Goal: Task Accomplishment & Management: Use online tool/utility

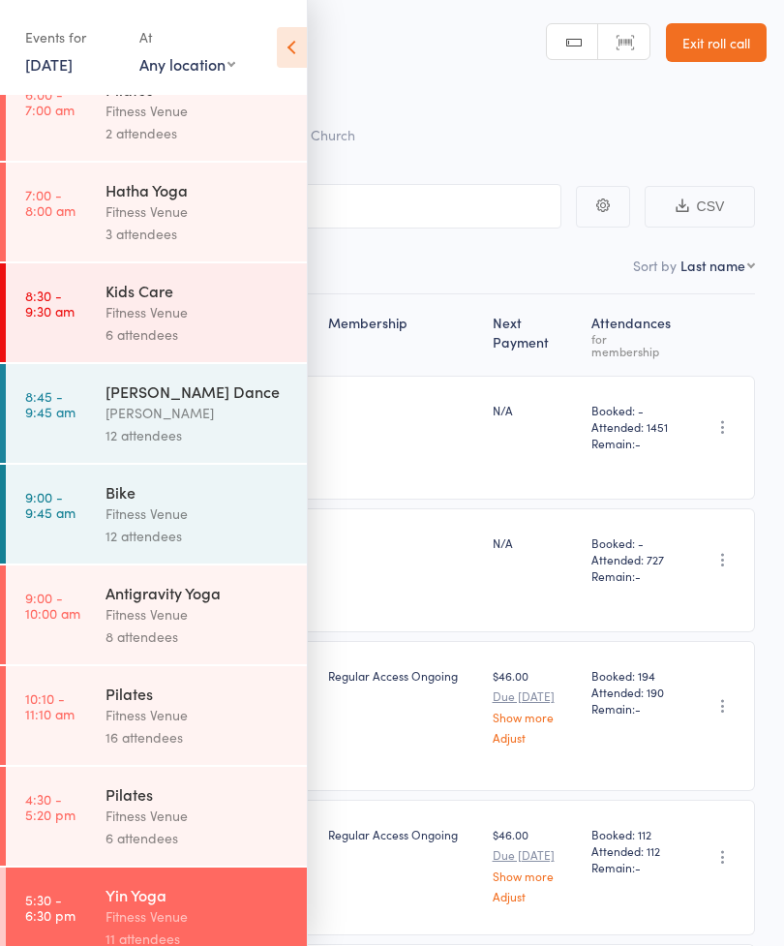
scroll to position [136, 0]
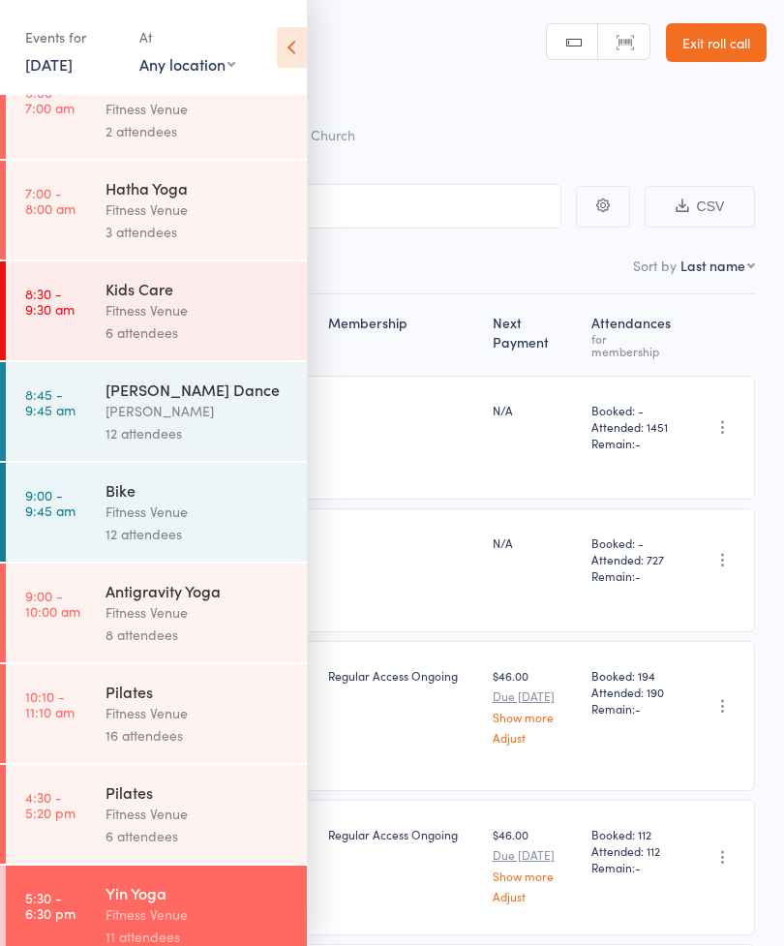
click at [206, 645] on div "8 attendees" at bounding box center [198, 634] width 185 height 22
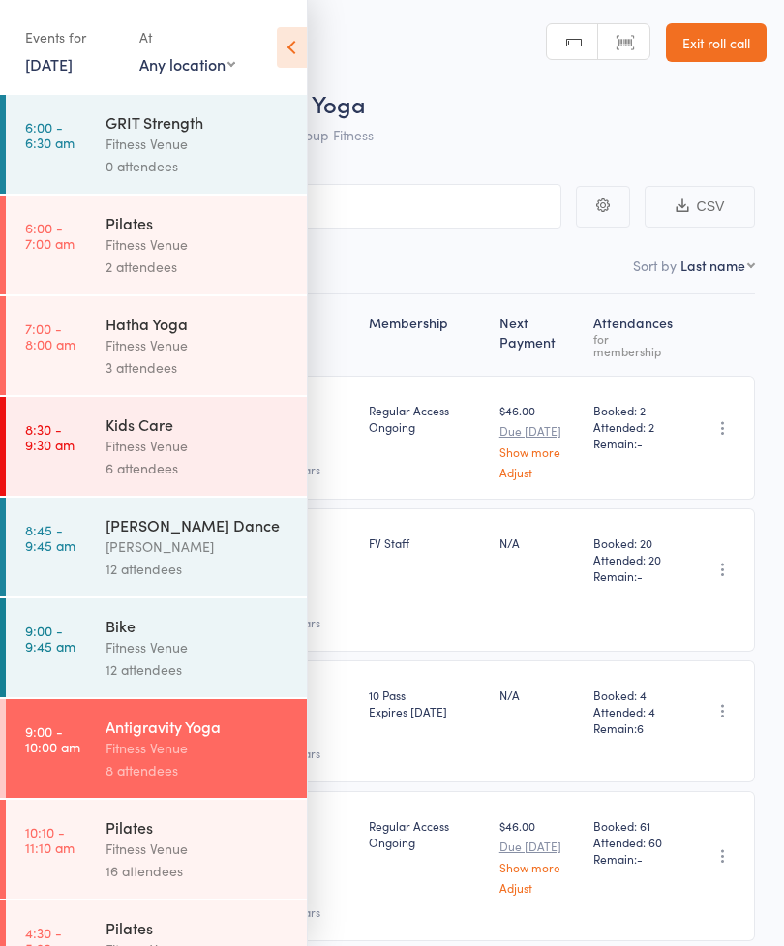
click at [302, 55] on icon at bounding box center [292, 47] width 30 height 41
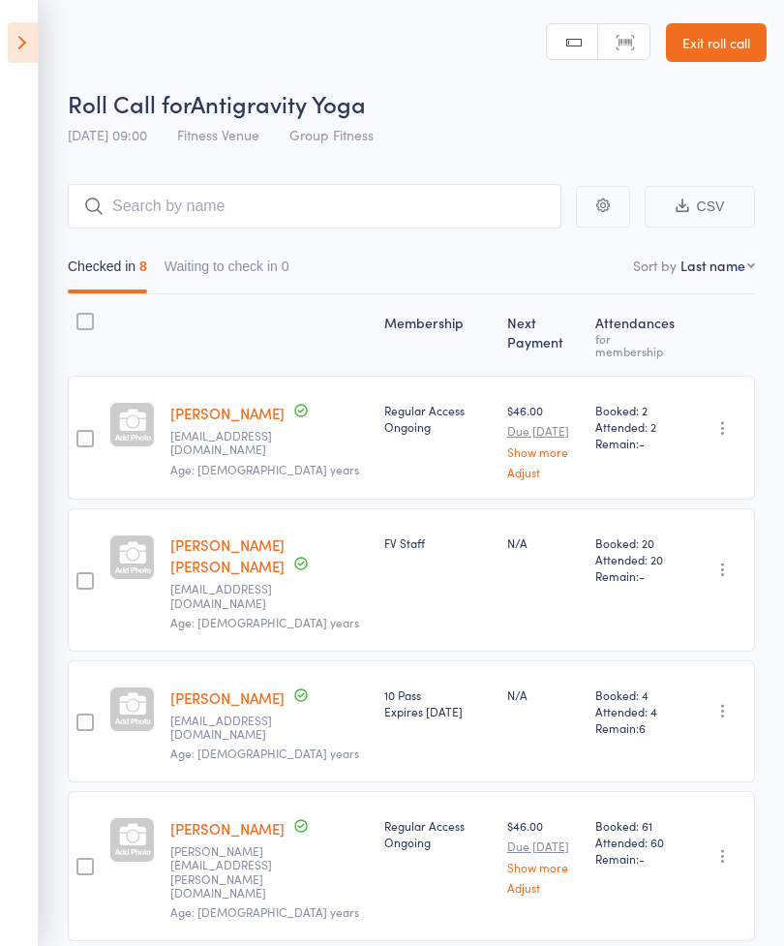
click at [33, 46] on icon at bounding box center [23, 42] width 30 height 41
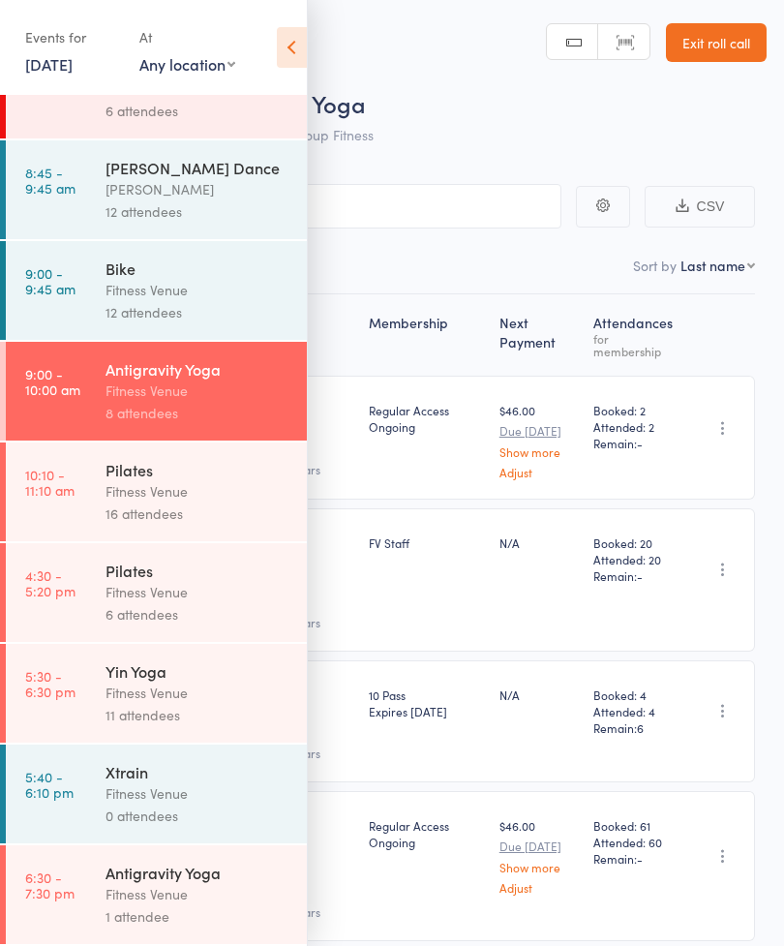
scroll to position [380, 0]
click at [224, 887] on div "Fitness Venue" at bounding box center [198, 894] width 185 height 22
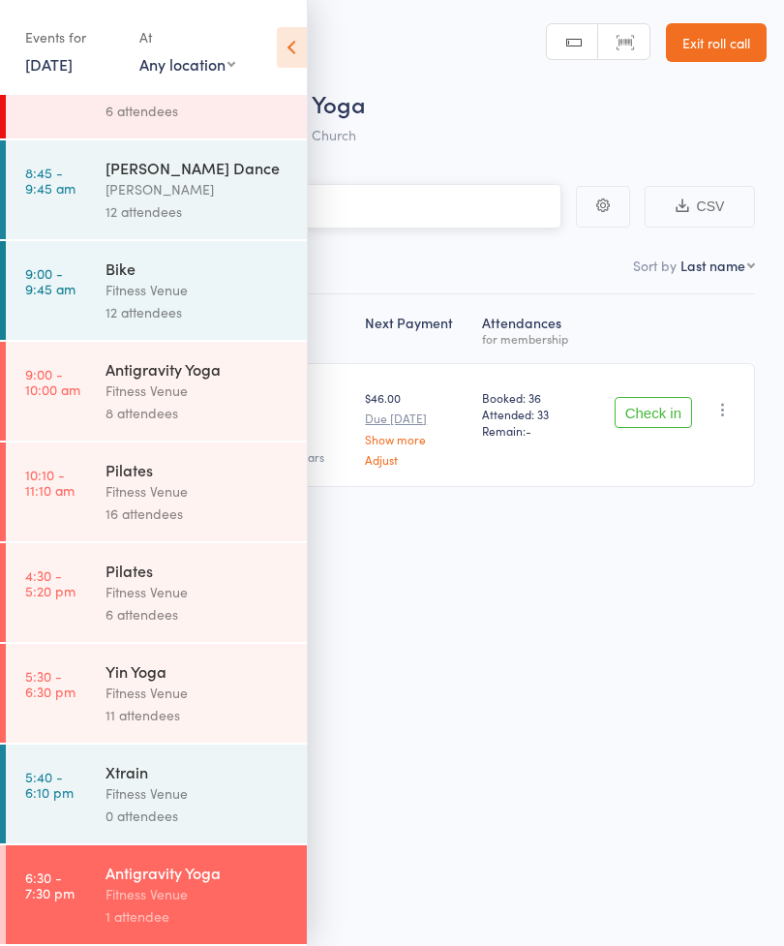
scroll to position [380, 0]
click at [294, 49] on icon at bounding box center [292, 47] width 30 height 41
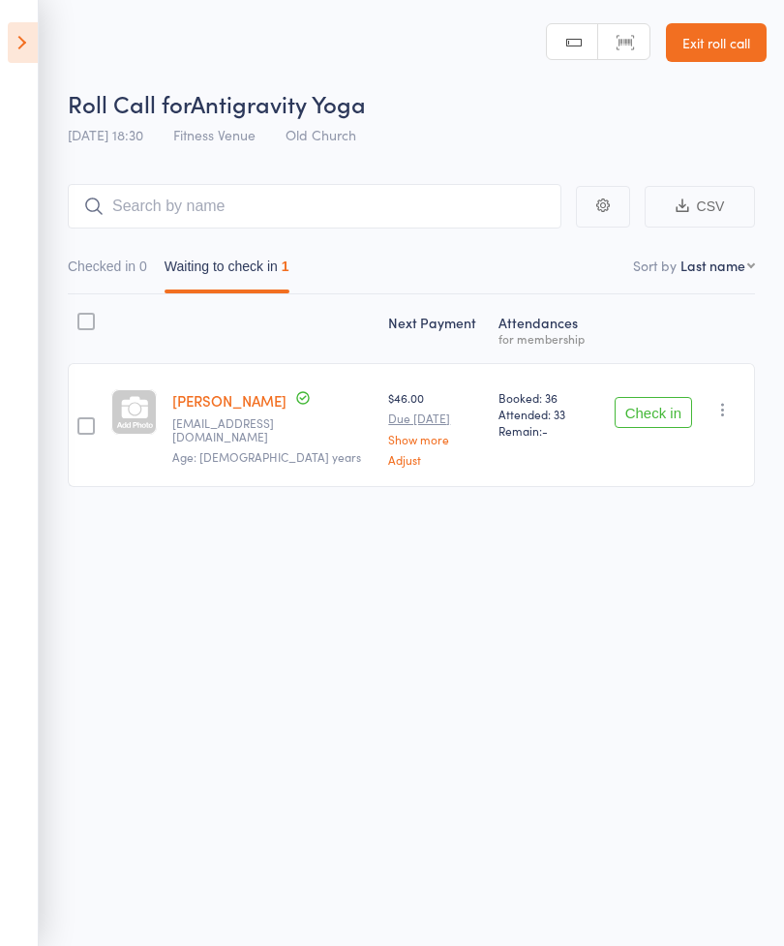
click at [661, 409] on button "Check in" at bounding box center [653, 412] width 77 height 31
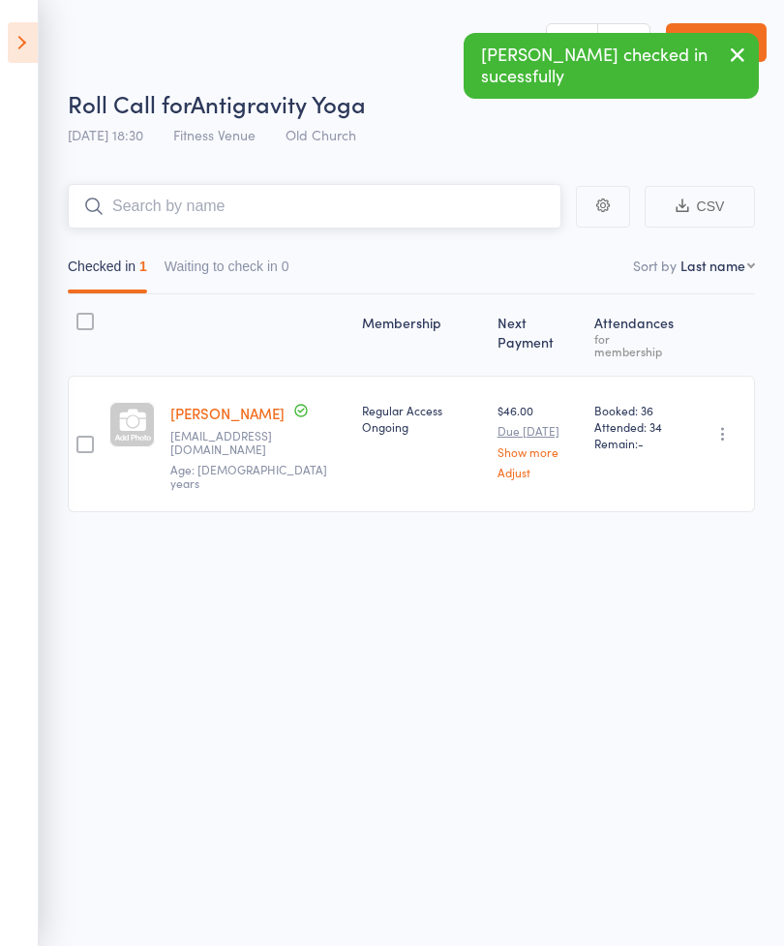
click at [147, 205] on input "search" at bounding box center [315, 206] width 494 height 45
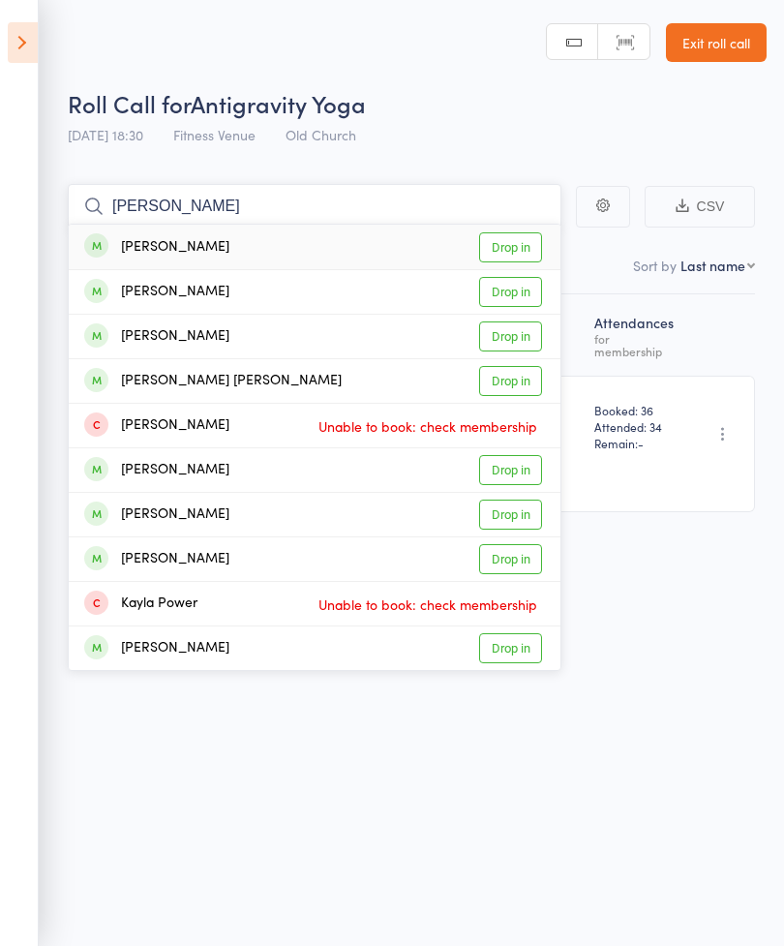
click at [126, 209] on input "[PERSON_NAME]" at bounding box center [315, 206] width 494 height 45
type input "K"
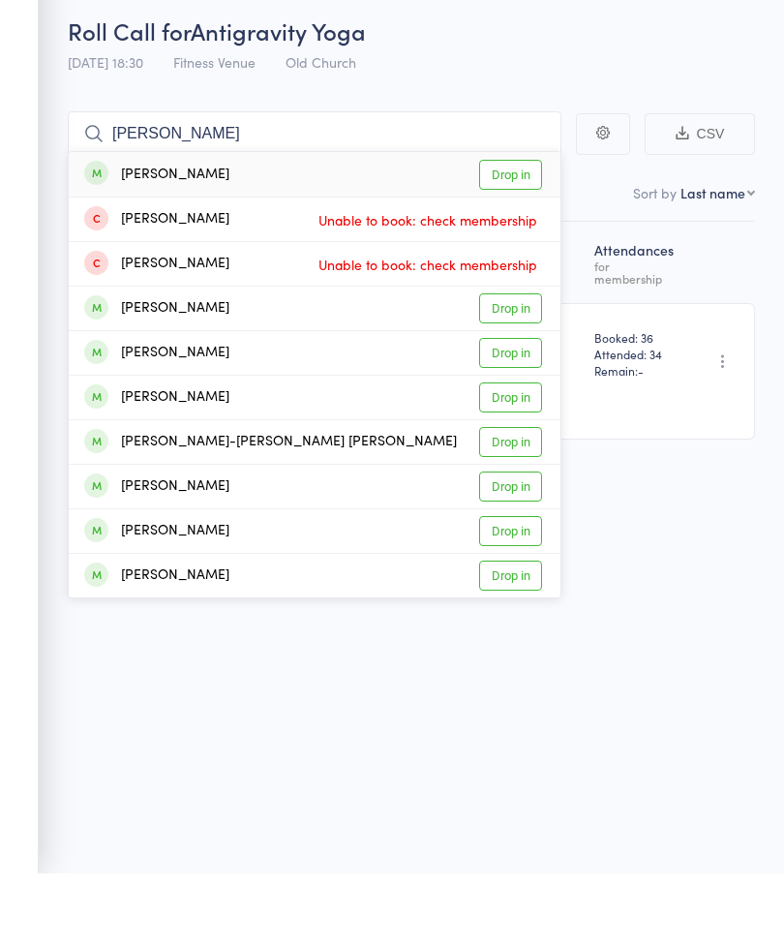
click at [446, 155] on main "[PERSON_NAME] [PERSON_NAME] Drop in [PERSON_NAME] Unable to book: check members…" at bounding box center [392, 376] width 784 height 443
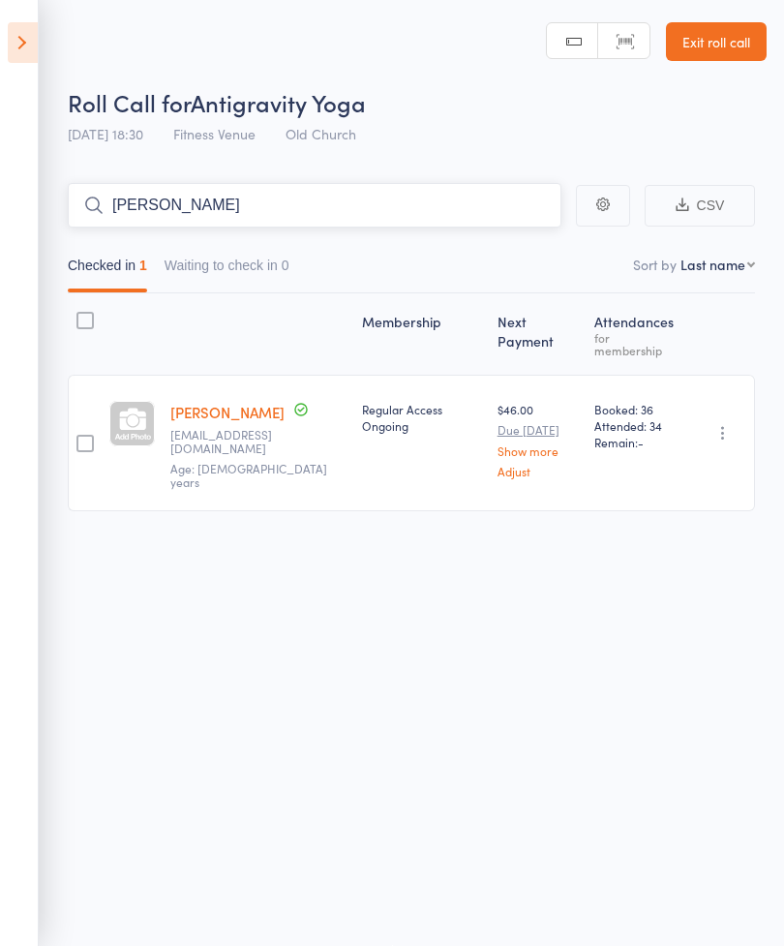
click at [244, 201] on input "[PERSON_NAME]" at bounding box center [315, 205] width 494 height 45
click at [349, 199] on input "[PERSON_NAME]" at bounding box center [315, 205] width 494 height 45
type input "C"
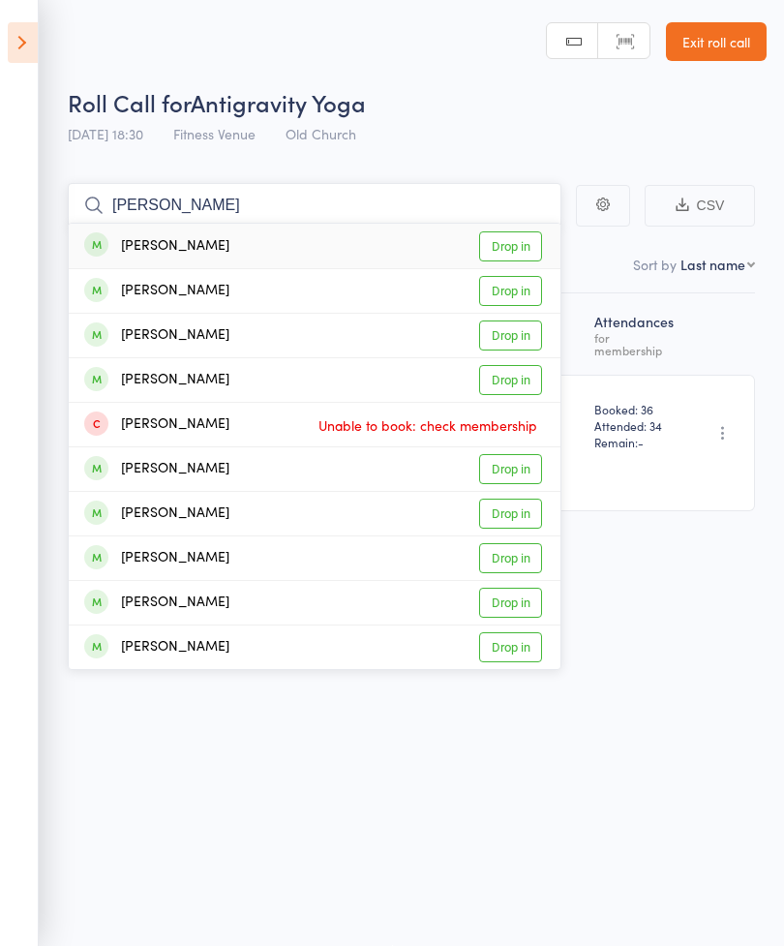
type input "[PERSON_NAME]"
click at [521, 241] on link "Drop in" at bounding box center [510, 246] width 63 height 30
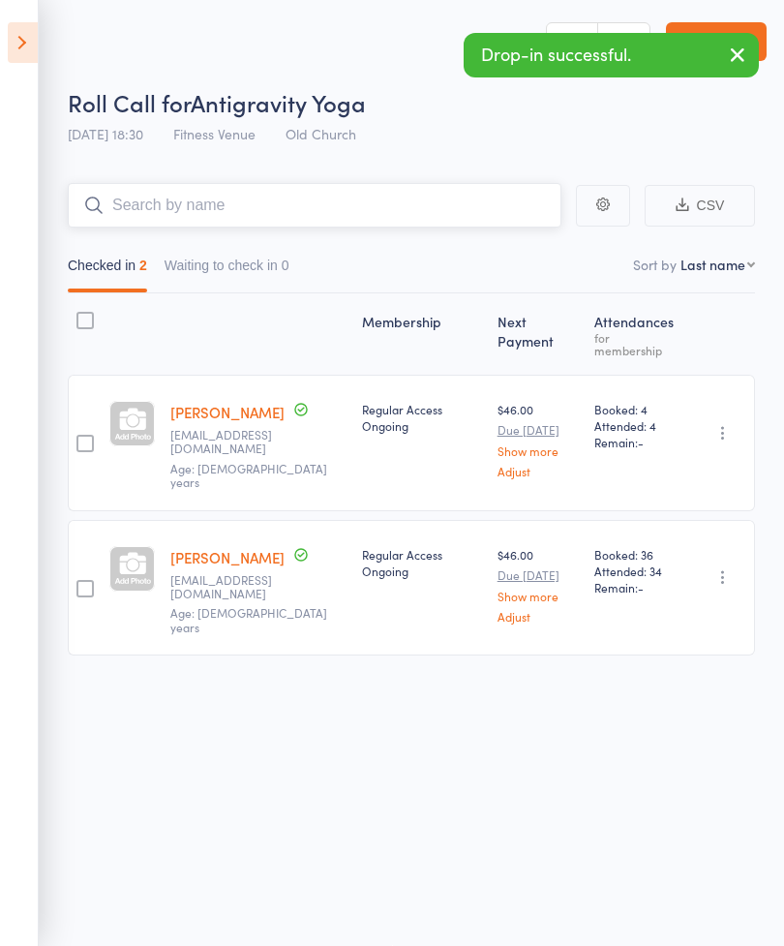
click at [152, 187] on input "search" at bounding box center [315, 205] width 494 height 45
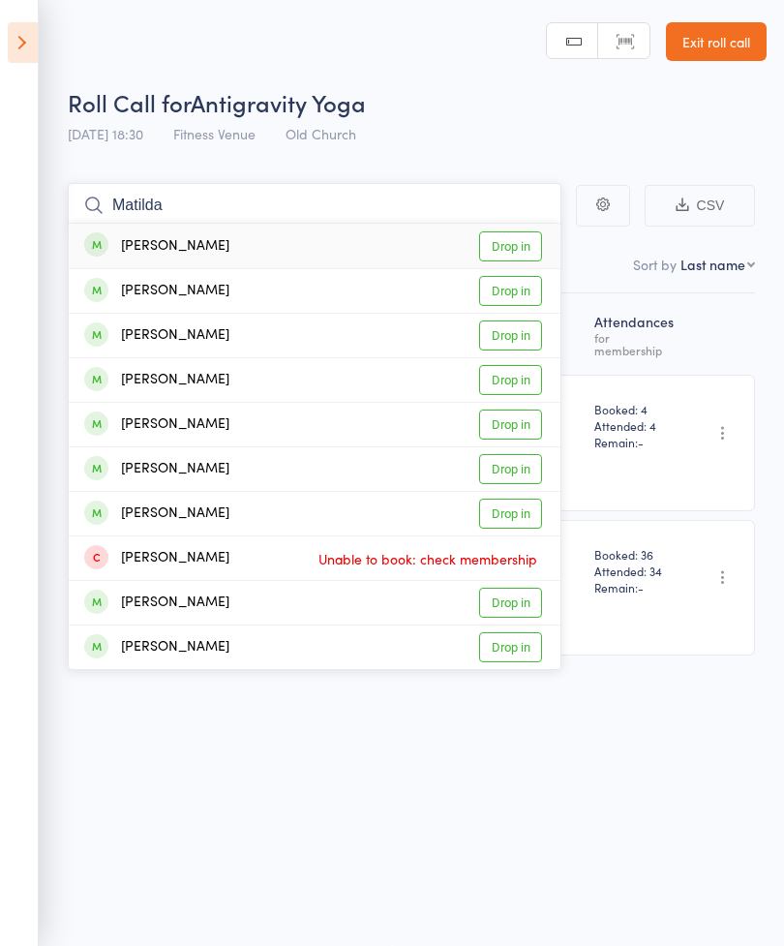
type input "Matilda"
click at [518, 234] on link "Drop in" at bounding box center [510, 246] width 63 height 30
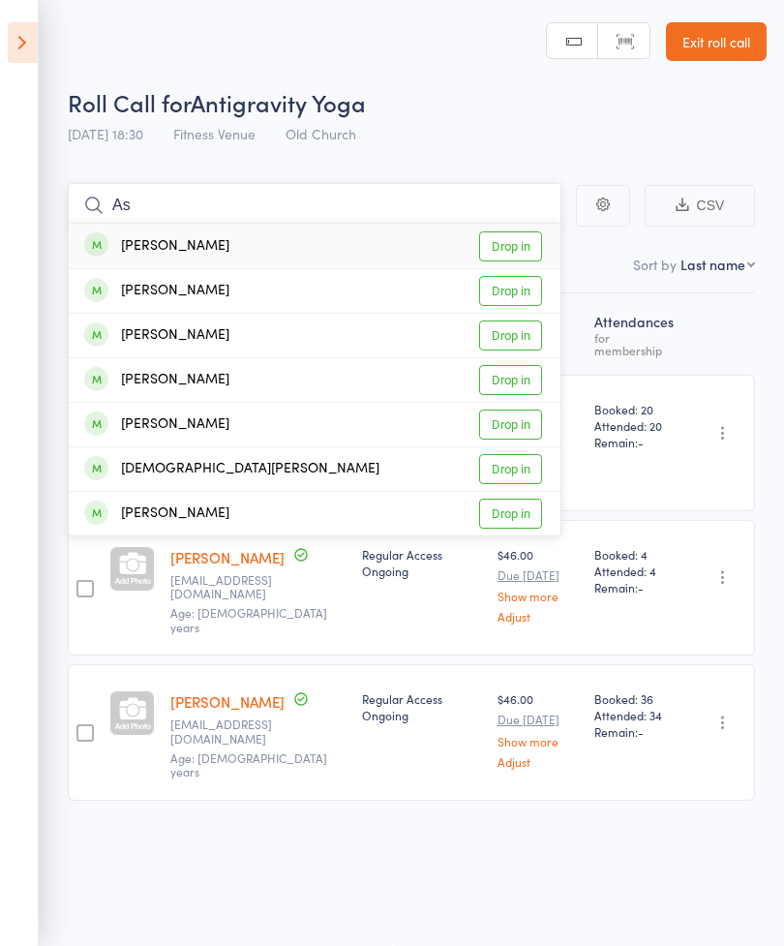
type input "A"
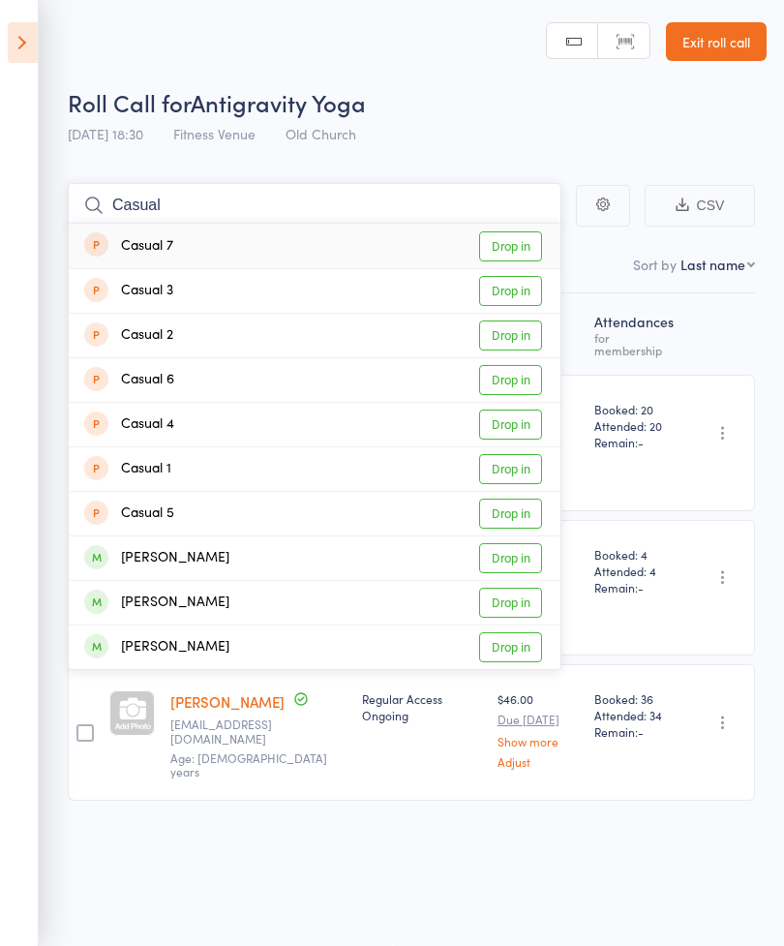
type input "Casual"
click at [508, 236] on link "Drop in" at bounding box center [510, 246] width 63 height 30
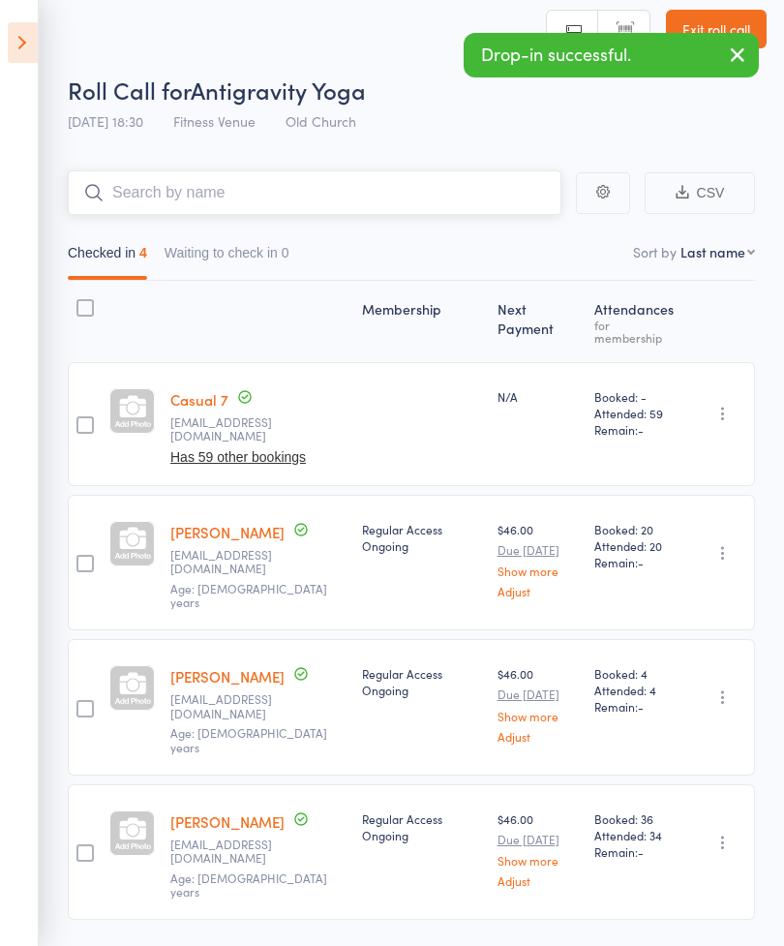
click at [163, 193] on input "search" at bounding box center [315, 192] width 494 height 45
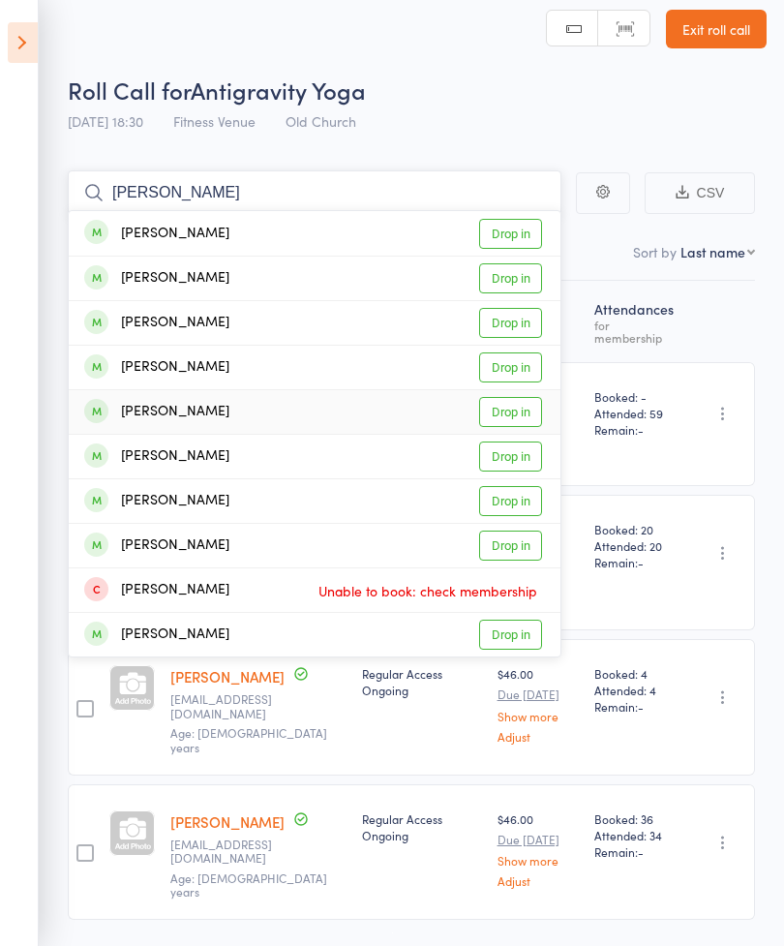
type input "[PERSON_NAME]"
click at [195, 398] on div "[PERSON_NAME] Drop in" at bounding box center [315, 412] width 492 height 44
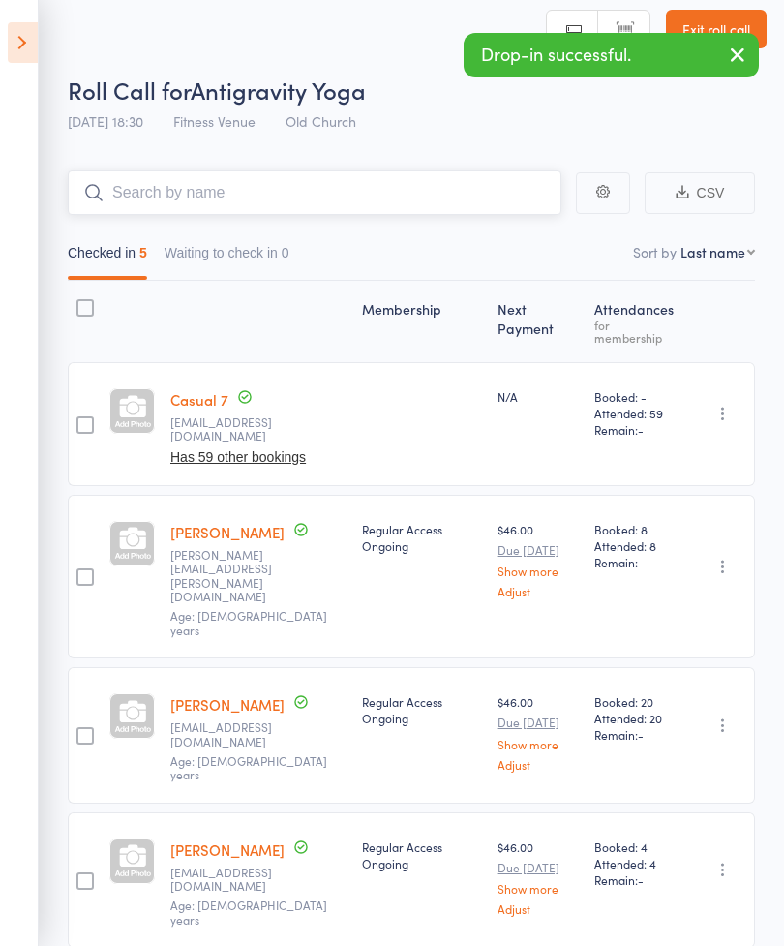
click at [155, 192] on input "search" at bounding box center [315, 192] width 494 height 45
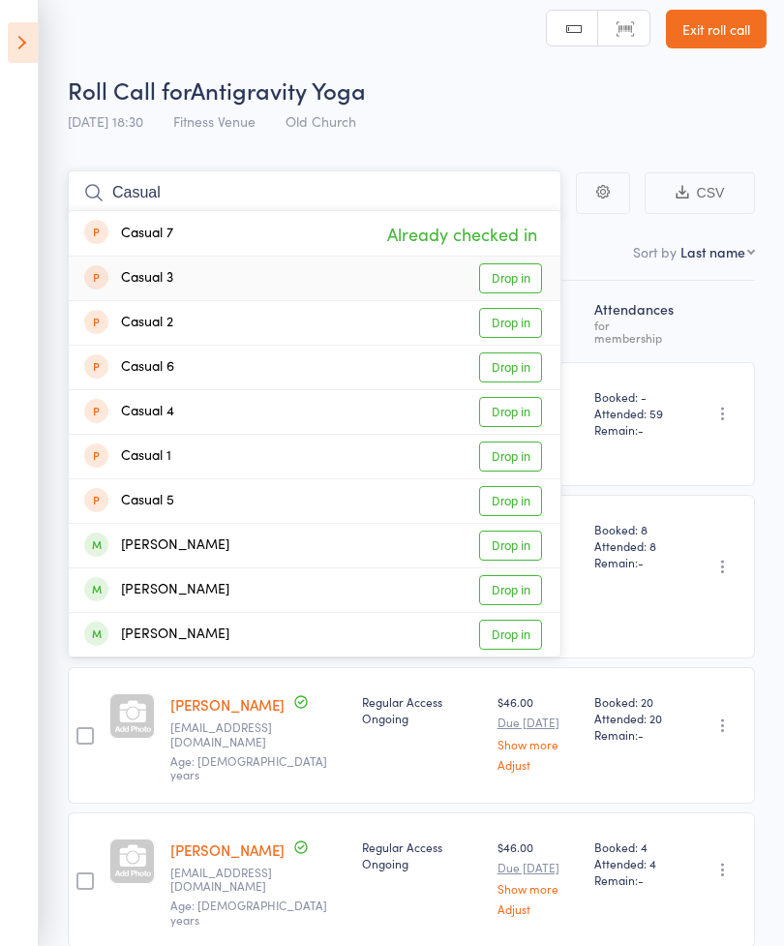
type input "Casual"
click at [514, 287] on link "Drop in" at bounding box center [510, 278] width 63 height 30
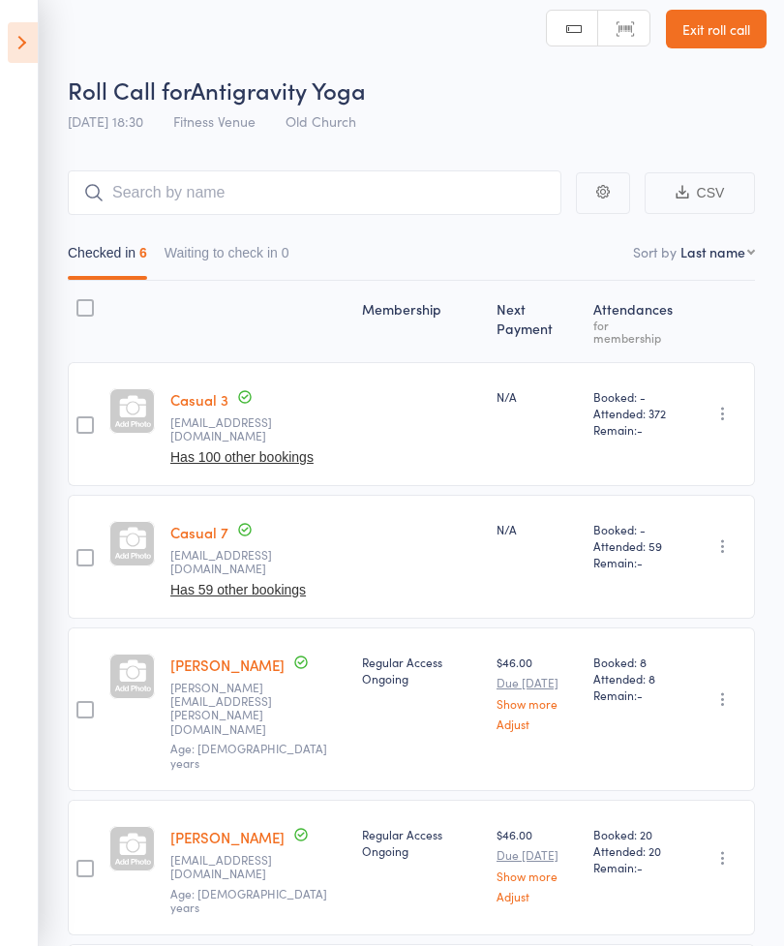
click at [30, 32] on icon at bounding box center [23, 42] width 30 height 41
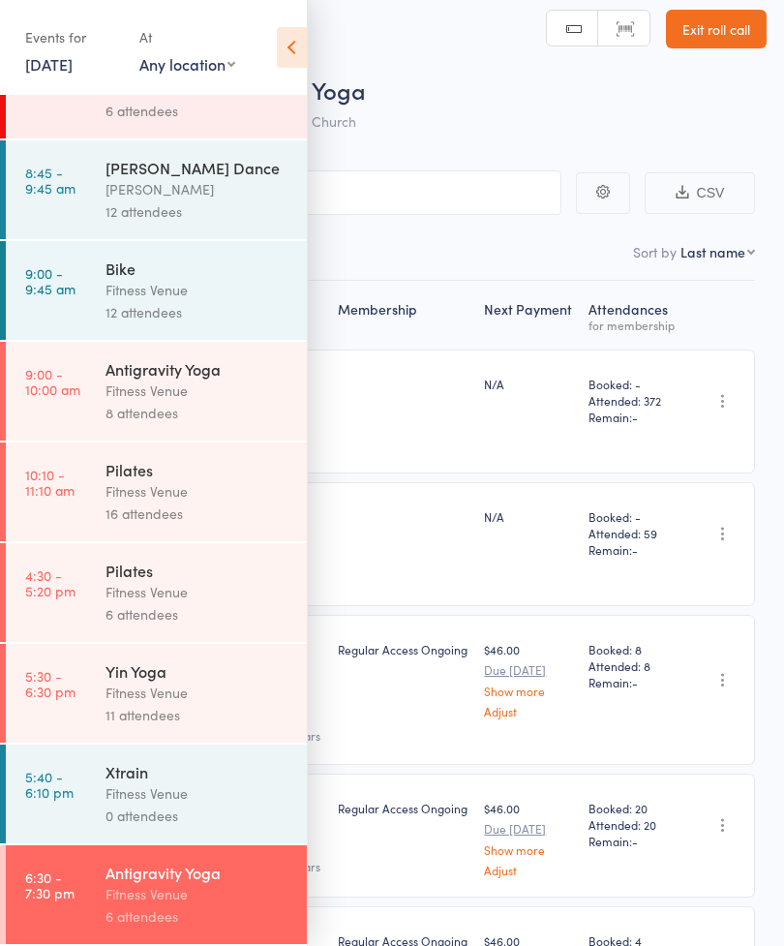
click at [214, 682] on div "Fitness Venue" at bounding box center [198, 693] width 185 height 22
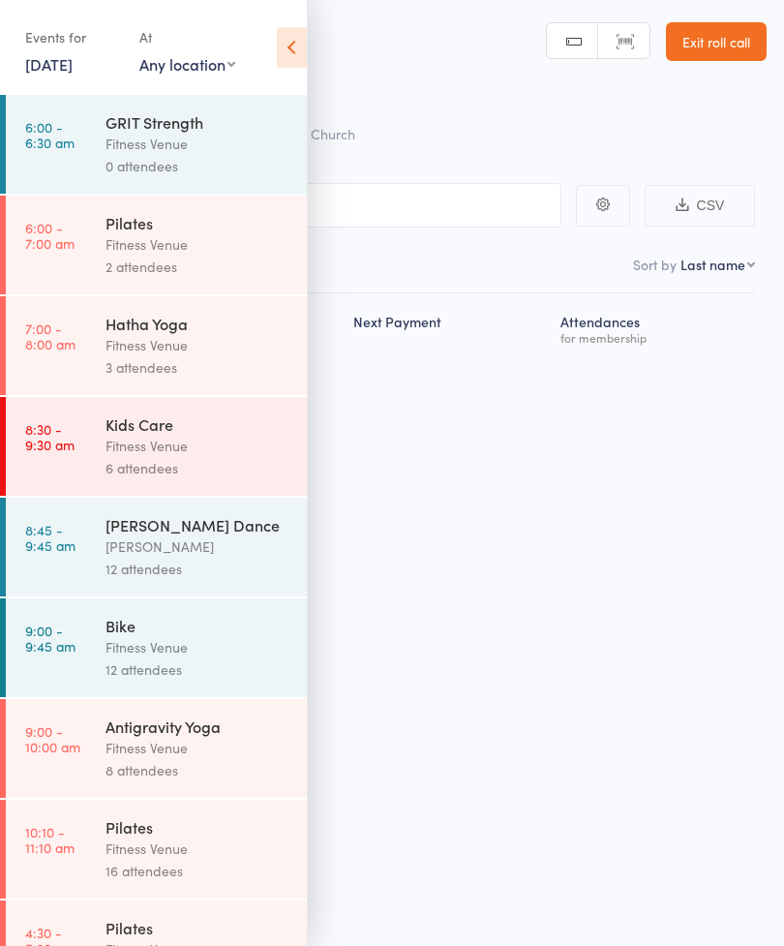
click at [285, 43] on icon at bounding box center [292, 47] width 30 height 41
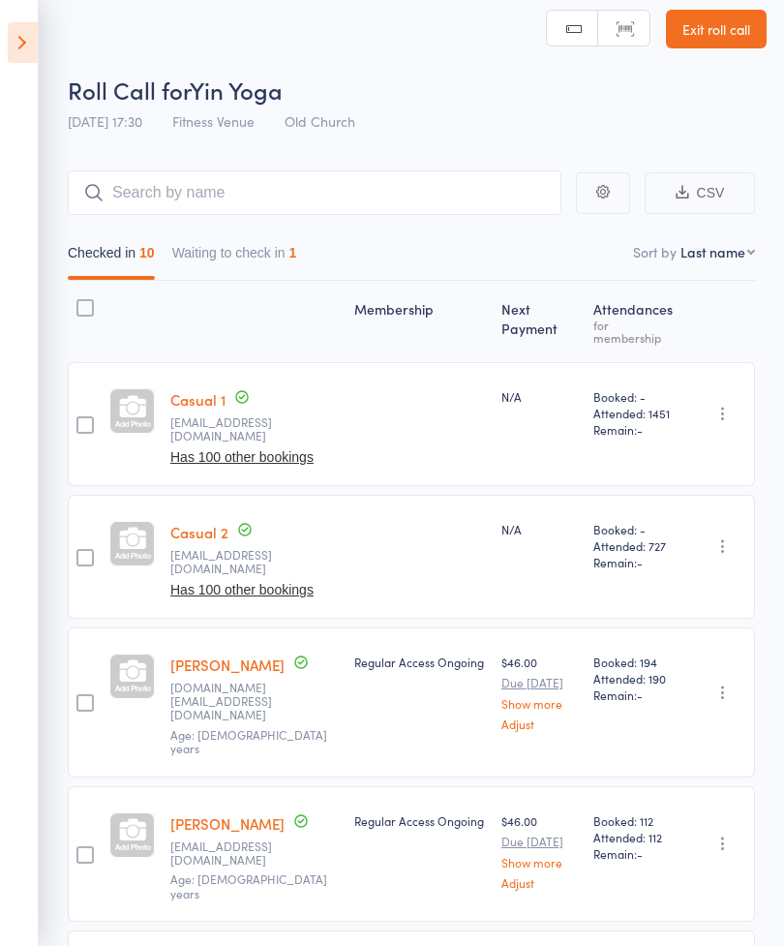
click at [279, 259] on button "Waiting to check in 1" at bounding box center [234, 257] width 125 height 45
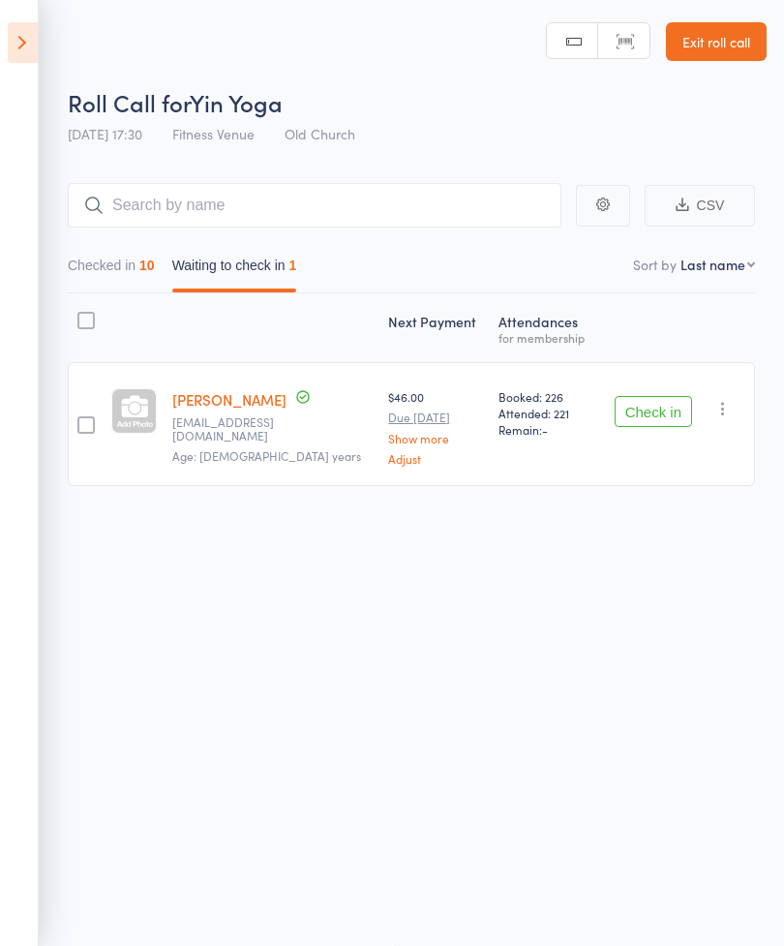
click at [656, 405] on button "Check in" at bounding box center [653, 411] width 77 height 31
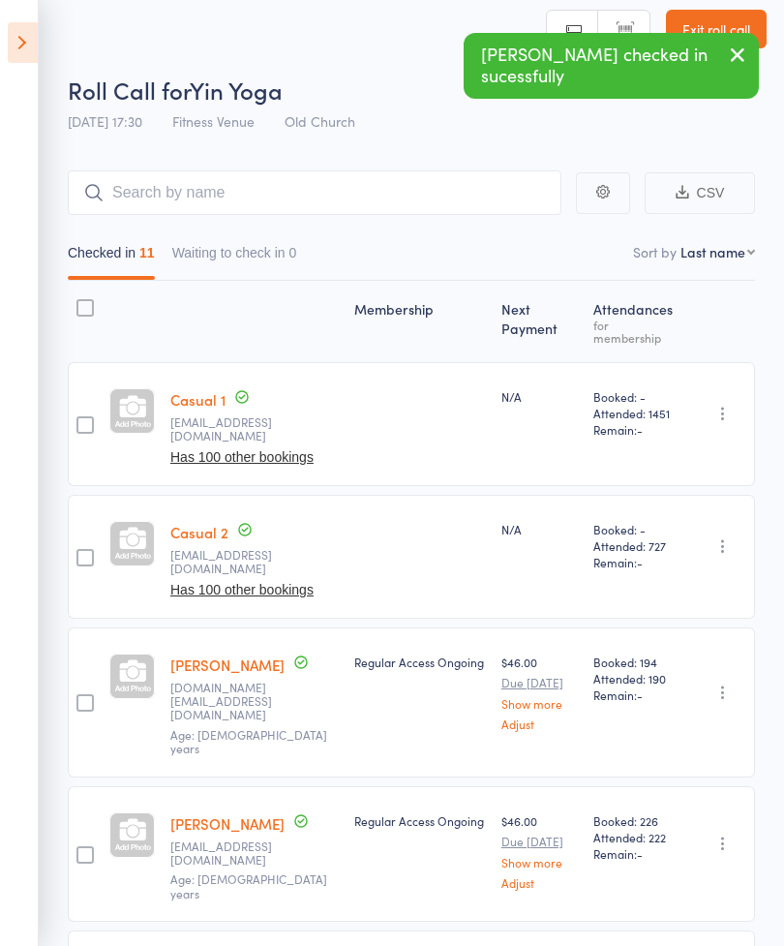
click at [232, 251] on button "Waiting to check in 0" at bounding box center [234, 257] width 125 height 45
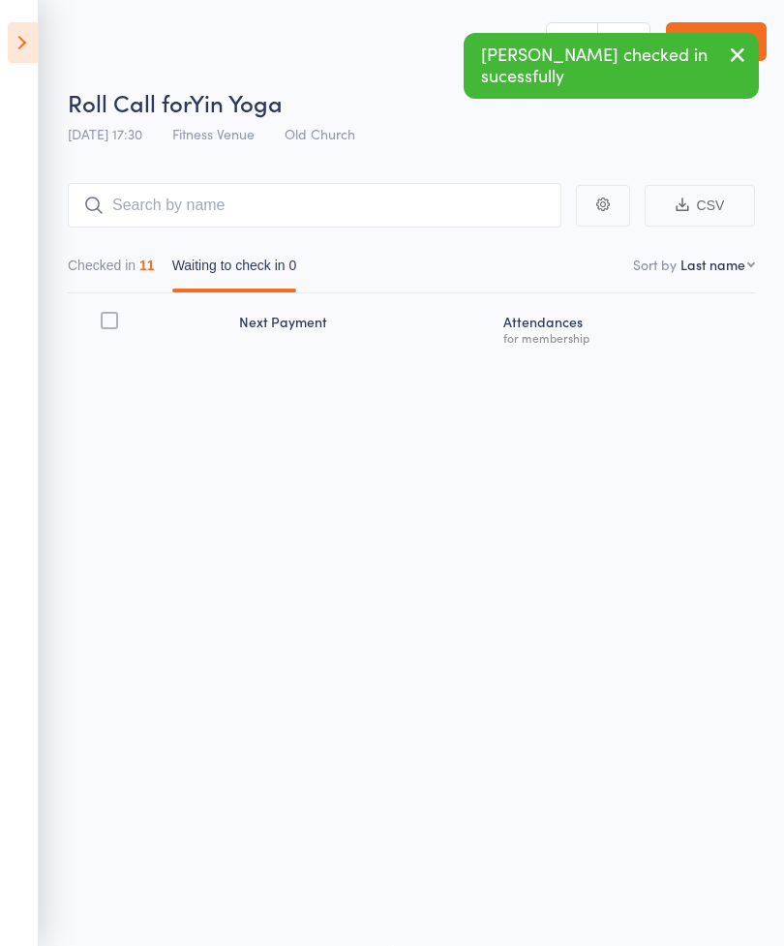
click at [106, 253] on button "Checked in 11" at bounding box center [111, 270] width 87 height 45
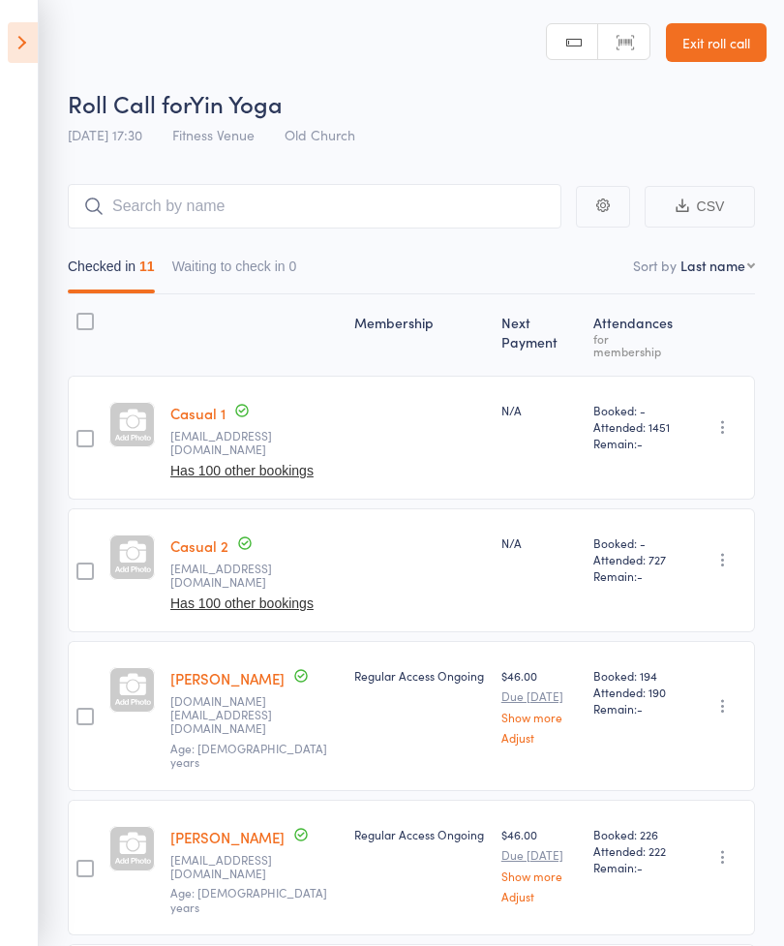
click at [14, 52] on icon at bounding box center [23, 42] width 30 height 41
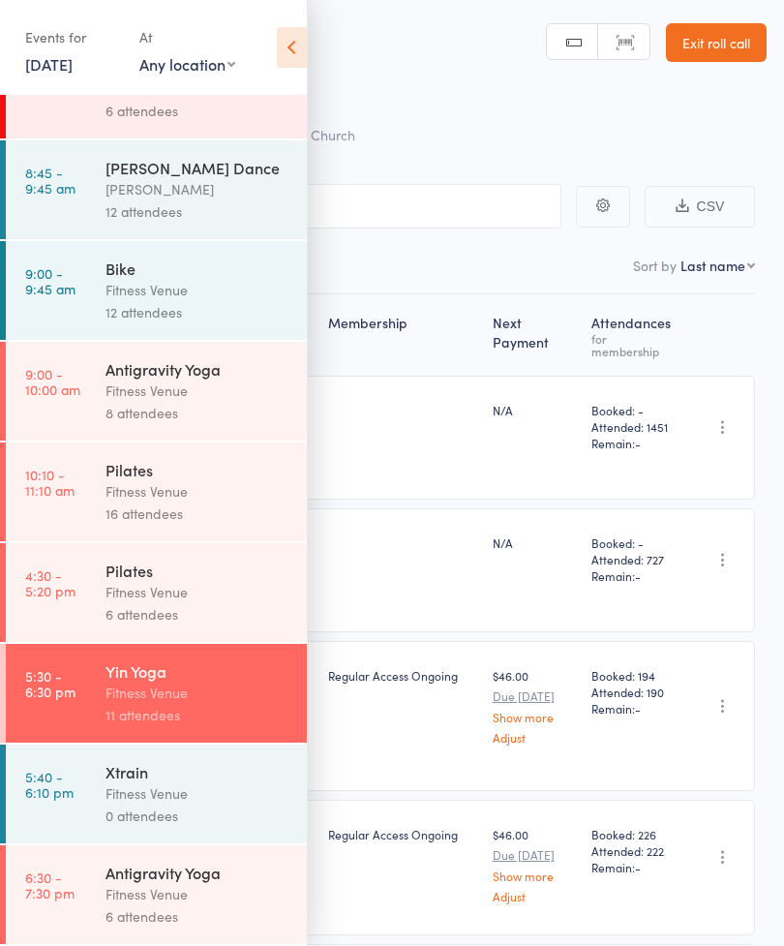
scroll to position [380, 0]
click at [226, 877] on div "Antigravity Yoga" at bounding box center [198, 872] width 185 height 21
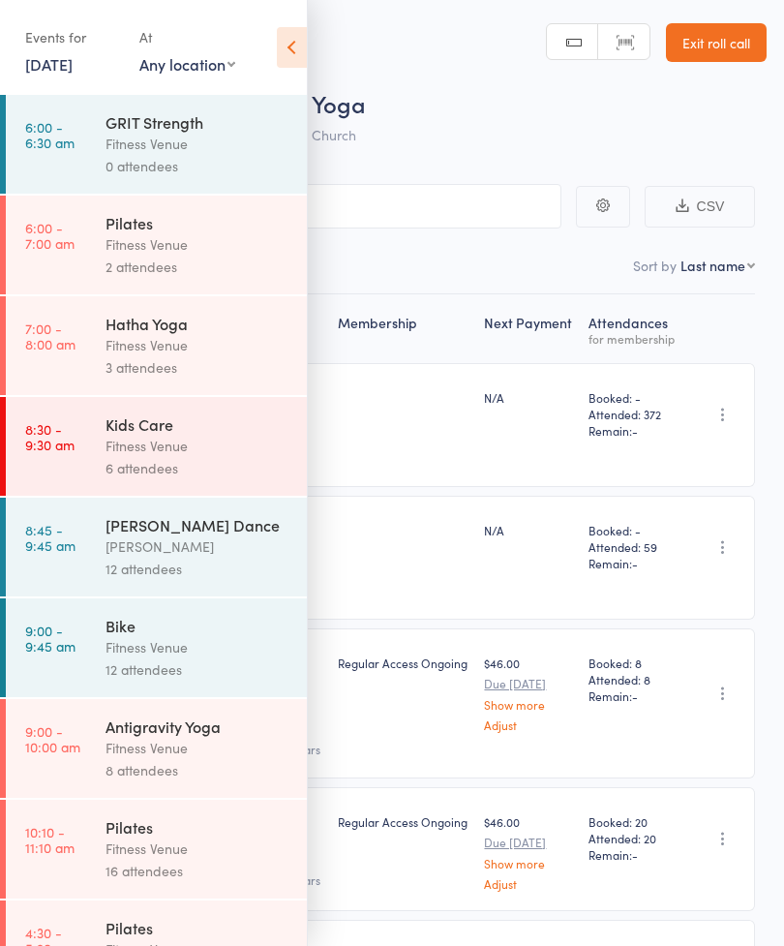
click at [305, 53] on icon at bounding box center [292, 47] width 30 height 41
